Goal: Find specific page/section: Find specific page/section

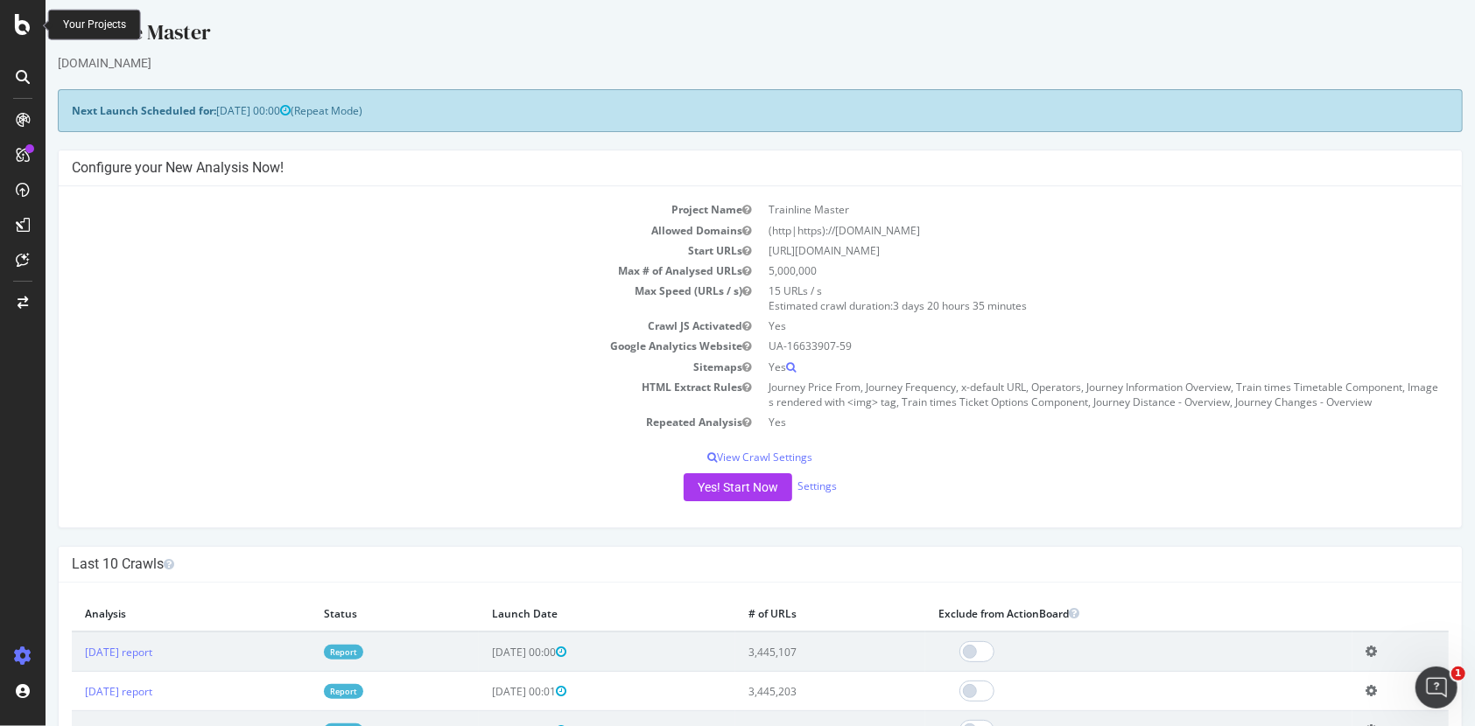
click at [193, 30] on div "Trainline Master" at bounding box center [759, 36] width 1405 height 37
click at [195, 30] on div "Trainline Master" at bounding box center [759, 36] width 1405 height 37
click at [206, 30] on div "Trainline Master" at bounding box center [759, 36] width 1405 height 37
click at [11, 29] on div at bounding box center [23, 24] width 42 height 21
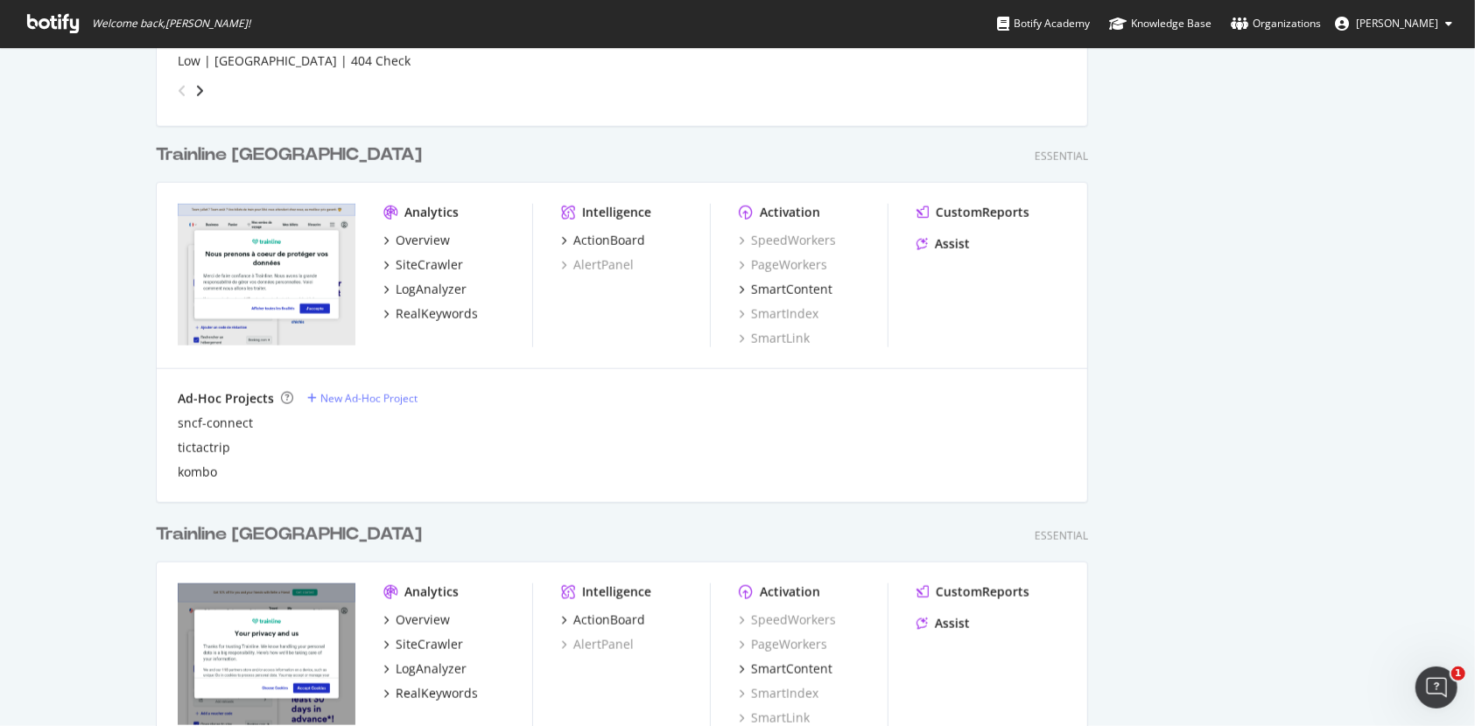
scroll to position [1167, 0]
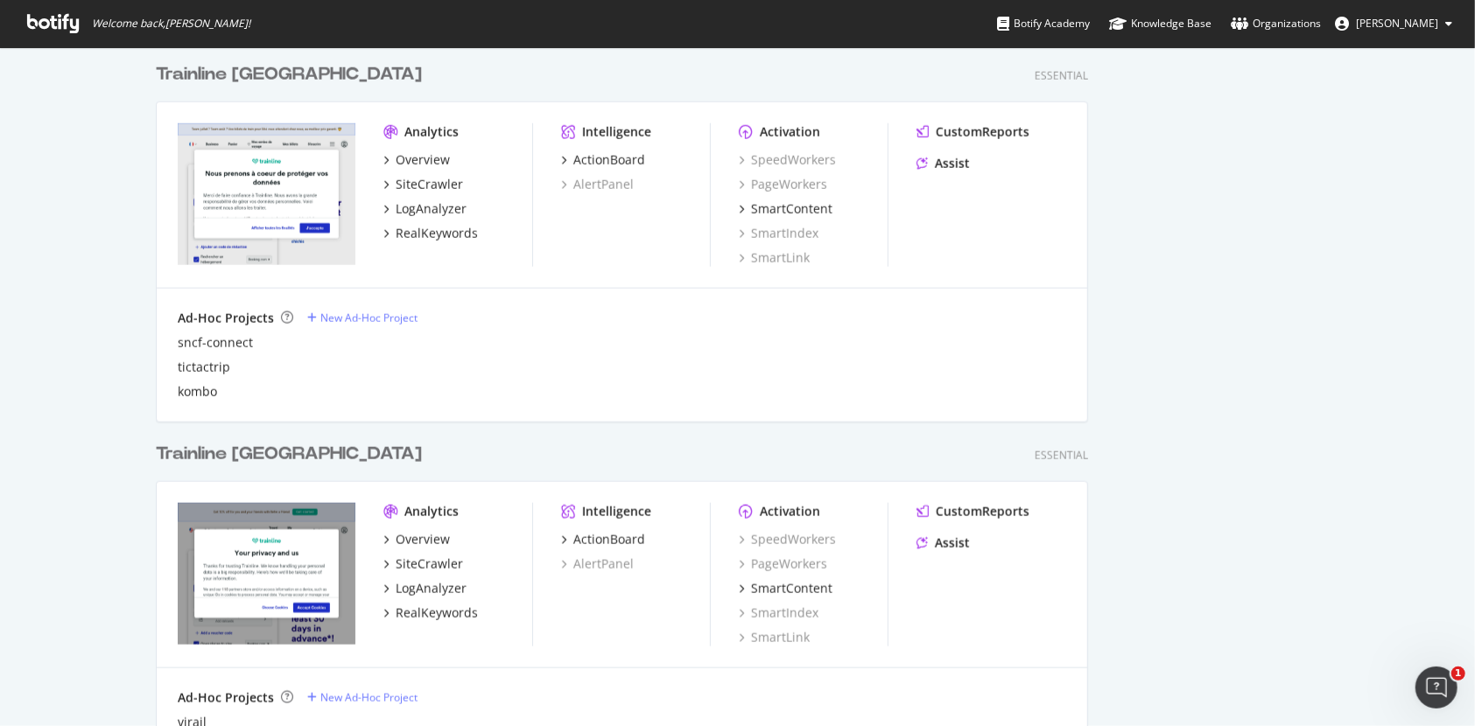
click at [427, 127] on div "Analytics" at bounding box center [431, 132] width 54 height 18
click at [428, 127] on div "Analytics" at bounding box center [431, 132] width 54 height 18
click at [397, 67] on div "Trainline France Essential" at bounding box center [622, 74] width 932 height 25
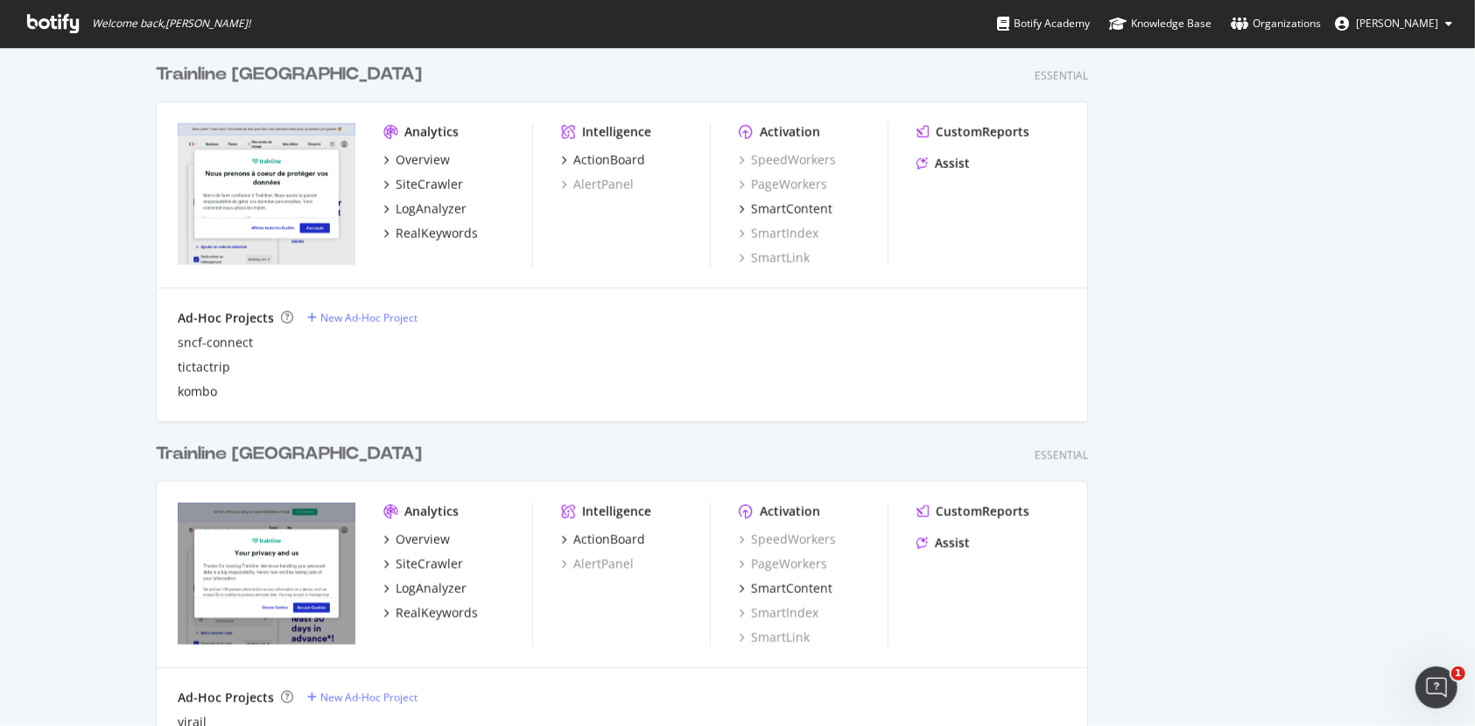
click at [417, 123] on div "Analytics" at bounding box center [431, 132] width 54 height 18
click at [401, 79] on div "Trainline France Essential" at bounding box center [622, 74] width 932 height 25
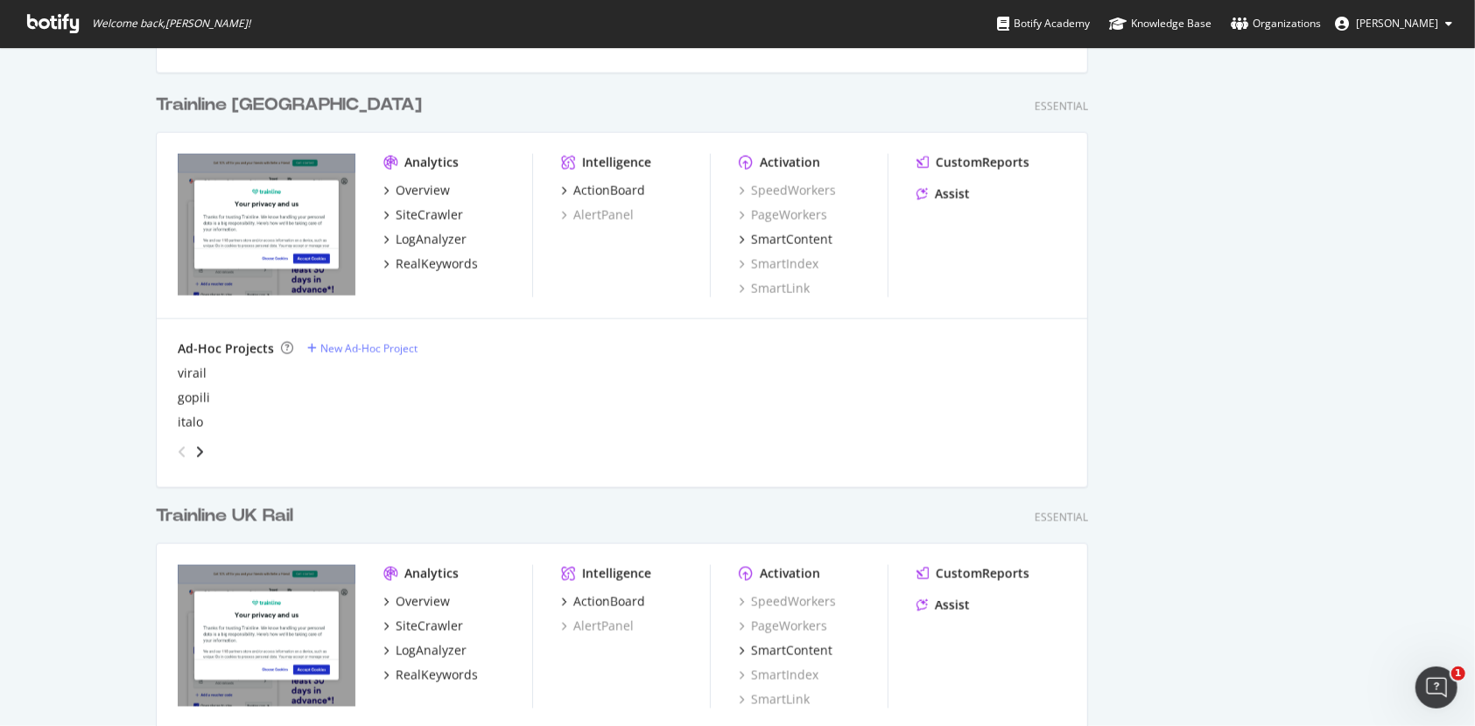
scroll to position [1517, 0]
click at [438, 165] on div "Analytics" at bounding box center [431, 162] width 54 height 18
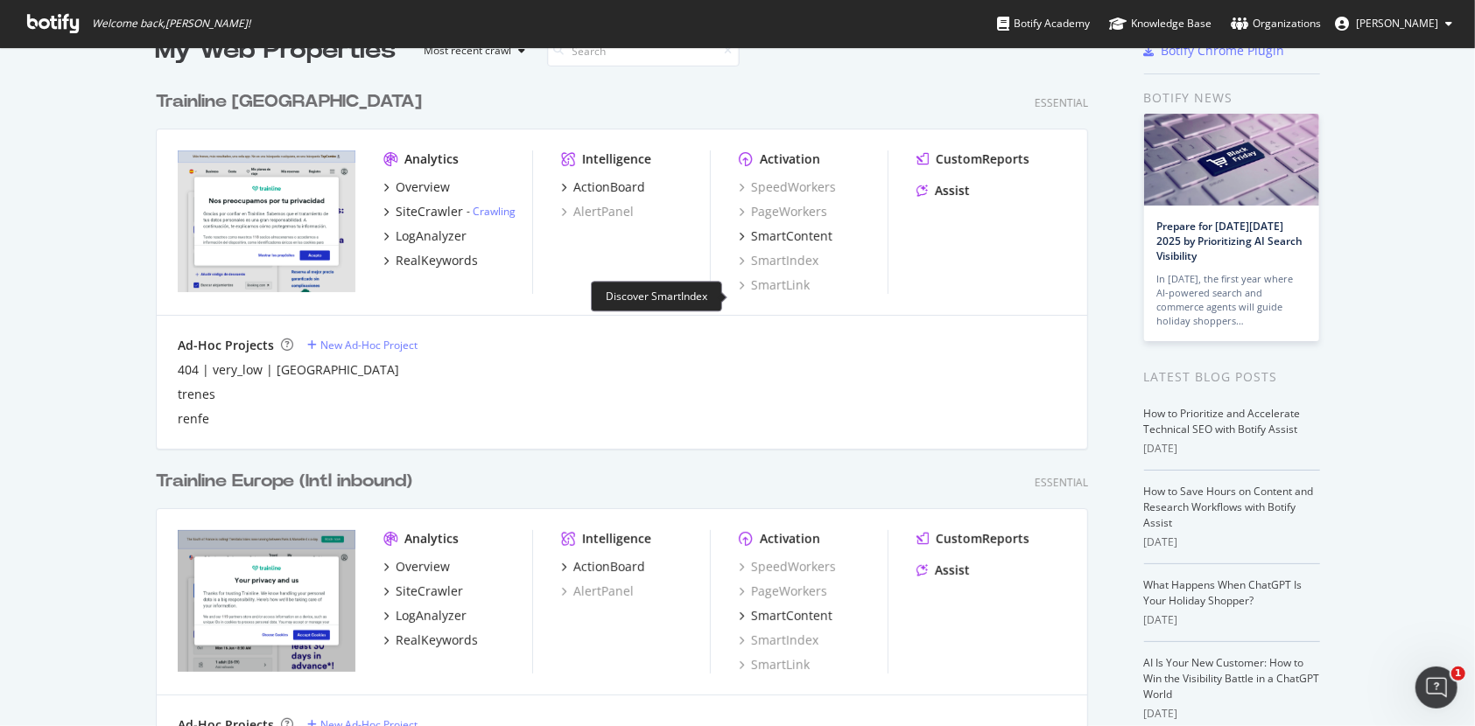
scroll to position [116, 0]
